Goal: Check status

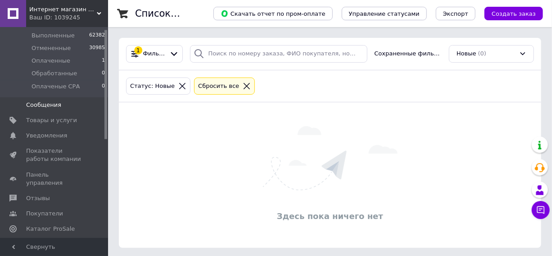
scroll to position [82, 0]
click at [36, 192] on span "Отзывы" at bounding box center [38, 196] width 24 height 8
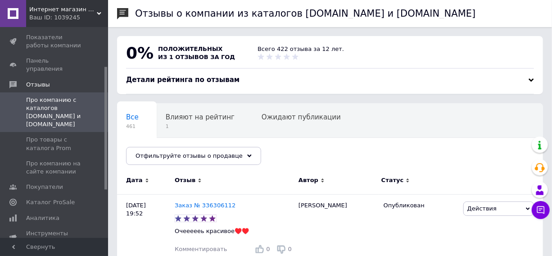
scroll to position [67, 0]
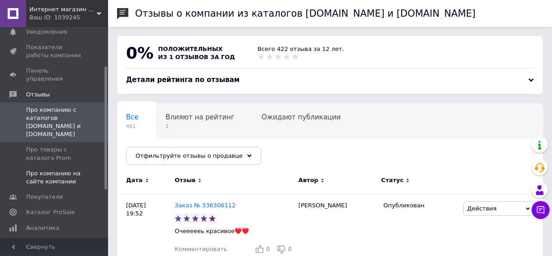
click at [56, 169] on span "Про компанию на сайте компании" at bounding box center [54, 177] width 57 height 16
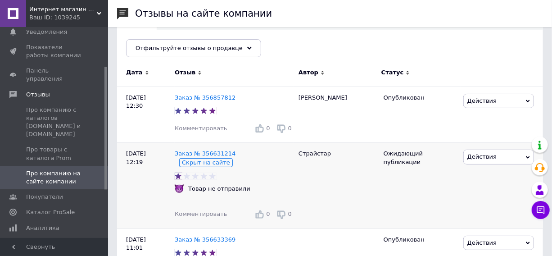
scroll to position [82, 0]
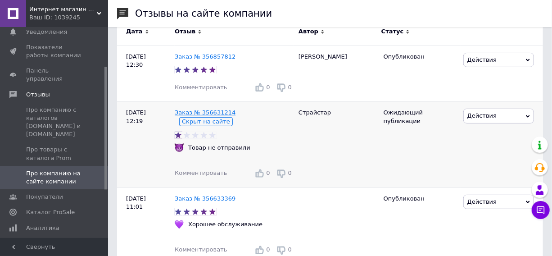
click at [208, 111] on link "Заказ № 356631214" at bounding box center [205, 112] width 61 height 7
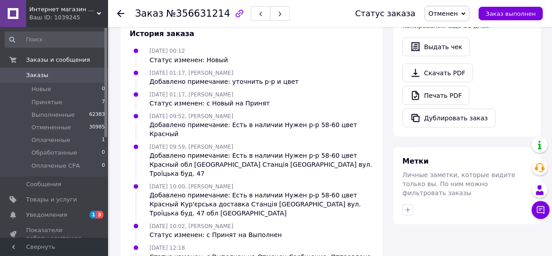
scroll to position [378, 0]
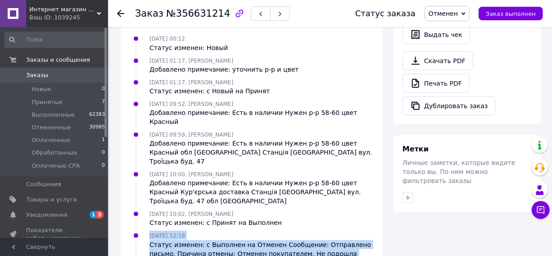
drag, startPoint x: 131, startPoint y: 190, endPoint x: 369, endPoint y: 209, distance: 239.0
click at [369, 231] on div "12.08.2025 12:18 Статус изменен: с Выполнен на Отменен Сообщение: Отправлено пи…" at bounding box center [251, 249] width 251 height 36
copy div "12.08.2025 12:18 Статус изменен: с Выполнен на Отменен Сообщение: Отправлено пи…"
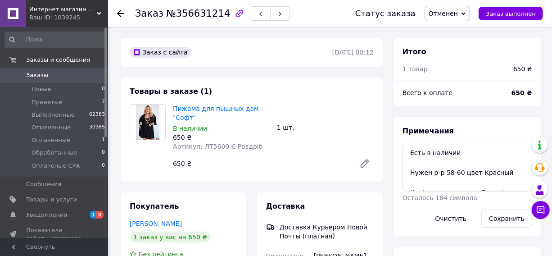
scroll to position [178, 0]
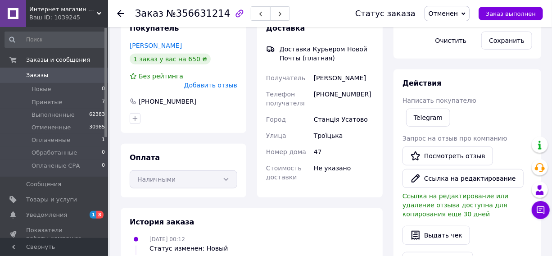
drag, startPoint x: 315, startPoint y: 68, endPoint x: 374, endPoint y: 72, distance: 59.1
click at [374, 72] on div "Анастасія Страйстар" at bounding box center [343, 78] width 63 height 16
copy div "Анастасія Страйстар"
click at [38, 216] on span "Уведомления" at bounding box center [46, 215] width 41 height 8
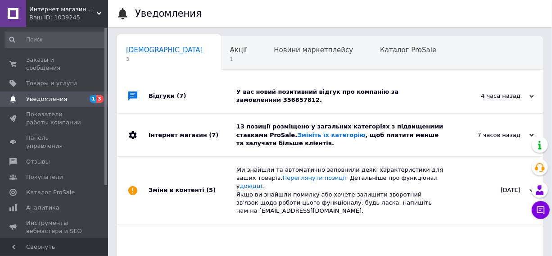
scroll to position [0, 5]
